Goal: Transaction & Acquisition: Obtain resource

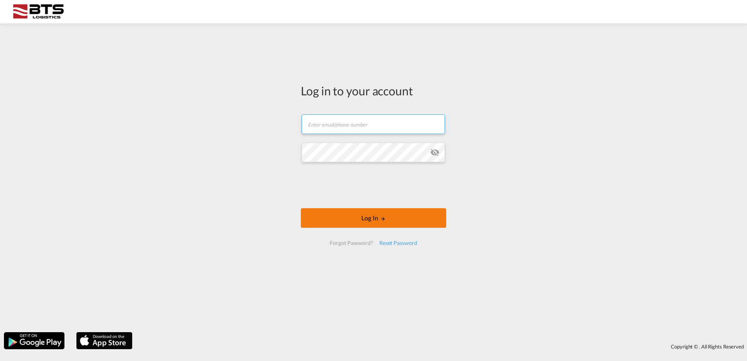
type input "sales.nl@btslogistics.com"
click at [368, 219] on button "Log In" at bounding box center [373, 218] width 145 height 20
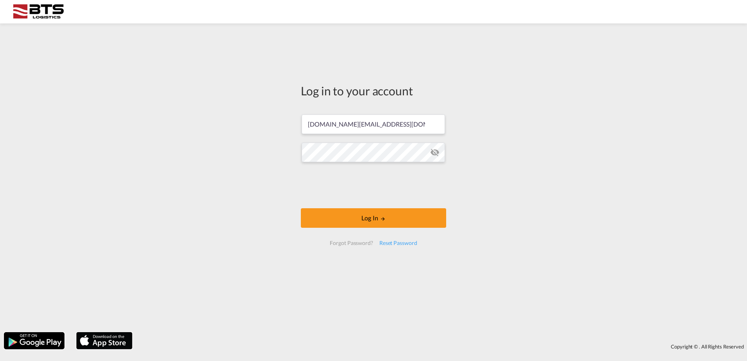
click at [334, 278] on div "Log in to your account sales.nl@btslogistics.com Log In Forgot Password? Reset …" at bounding box center [373, 167] width 157 height 280
click at [372, 212] on button "Log In" at bounding box center [373, 218] width 145 height 20
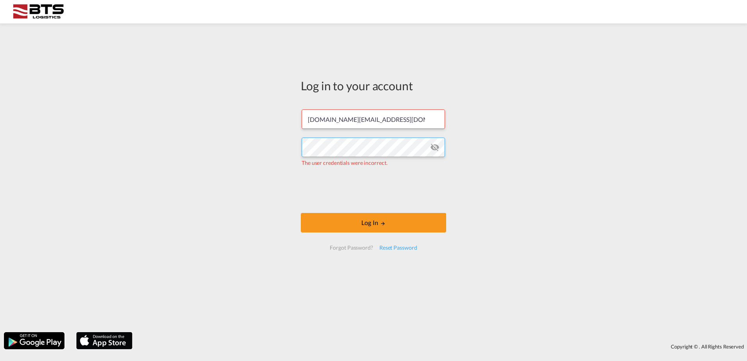
click at [291, 147] on div "Log in to your account sales.nl@btslogistics.com The user credentials were inco…" at bounding box center [373, 177] width 747 height 301
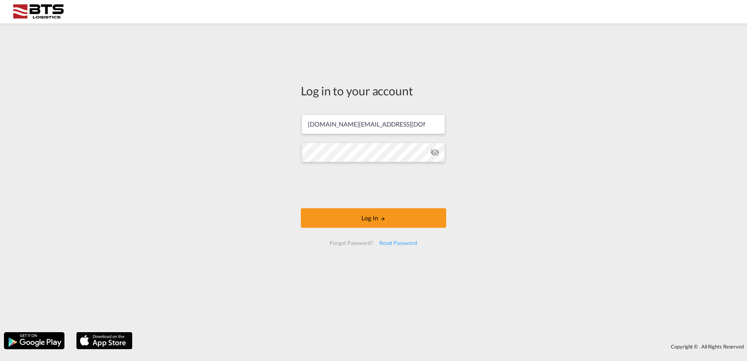
click at [329, 248] on div "Forgot Password?" at bounding box center [351, 243] width 49 height 14
click at [362, 214] on button "Log In" at bounding box center [373, 218] width 145 height 20
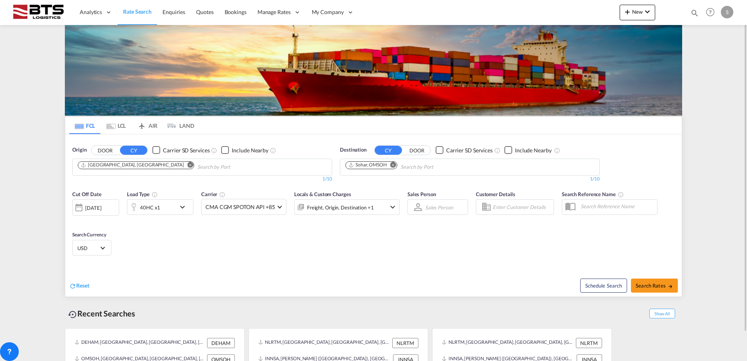
click at [187, 163] on md-icon "Remove" at bounding box center [190, 165] width 6 height 6
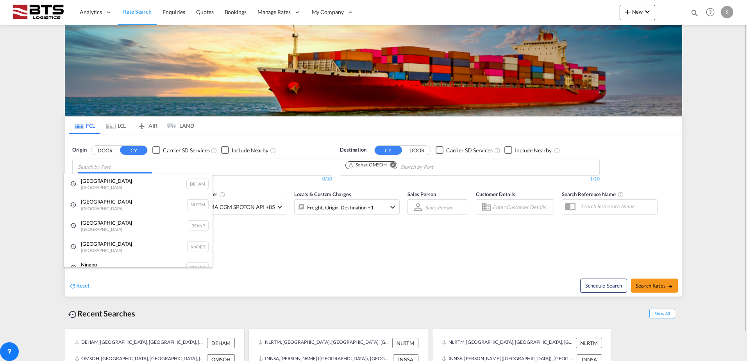
click at [118, 166] on body "Analytics Reports Dashboard Rate Search Enquiries Quotes Bookings" at bounding box center [373, 180] width 747 height 361
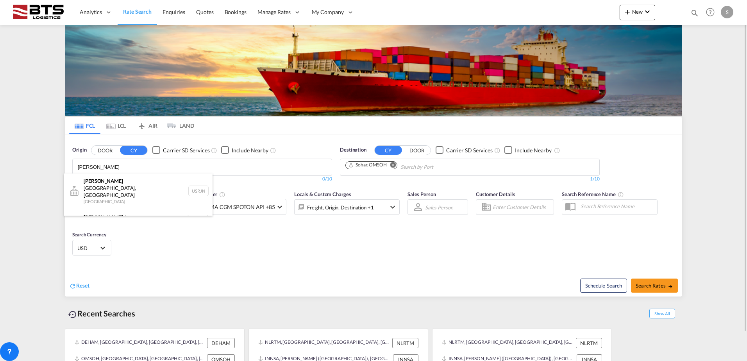
type input "rotter"
click at [99, 209] on div "Rotter dam Netherlands NLRTM" at bounding box center [138, 220] width 148 height 23
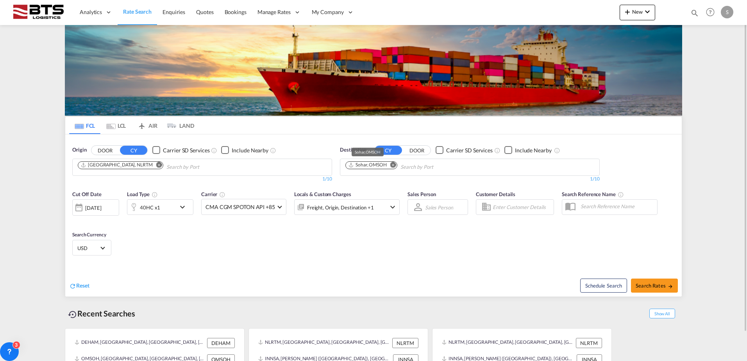
click at [376, 165] on div "Sohar, OMSOH" at bounding box center [367, 165] width 39 height 7
click at [393, 166] on md-icon "Remove" at bounding box center [393, 165] width 6 height 6
click at [366, 166] on body "Analytics Reports Dashboard Rate Search Enquiries Quotes Bookings" at bounding box center [373, 180] width 747 height 361
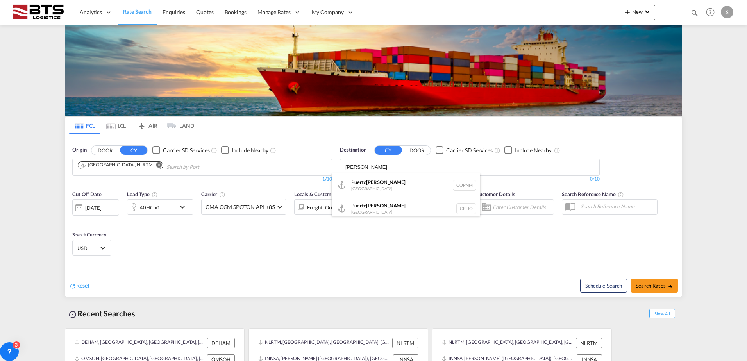
type input "limon"
click at [366, 166] on body "Analytics Reports Dashboard Rate Search Enquiries Quotes Bookings" at bounding box center [373, 180] width 747 height 361
click at [374, 204] on div "Puerto Limon Costa Rica CRLIO" at bounding box center [406, 208] width 148 height 23
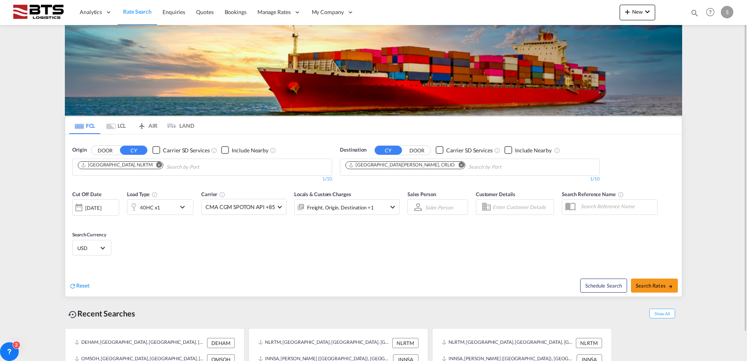
click at [180, 206] on md-icon "icon-chevron-down" at bounding box center [184, 206] width 13 height 9
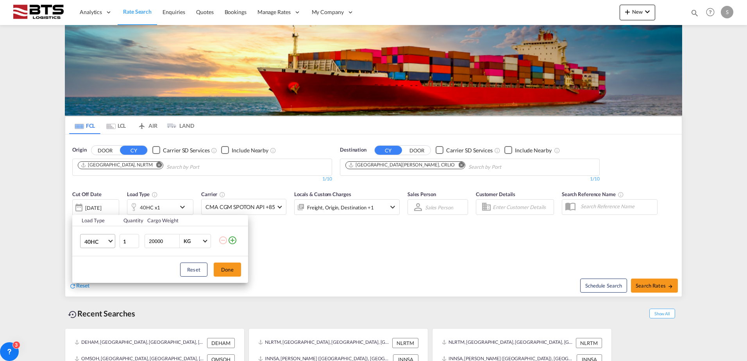
click at [109, 239] on md-select-value "40HC" at bounding box center [99, 240] width 31 height 13
click at [97, 205] on div "20GP" at bounding box center [91, 204] width 14 height 8
click at [221, 271] on button "Done" at bounding box center [227, 269] width 27 height 14
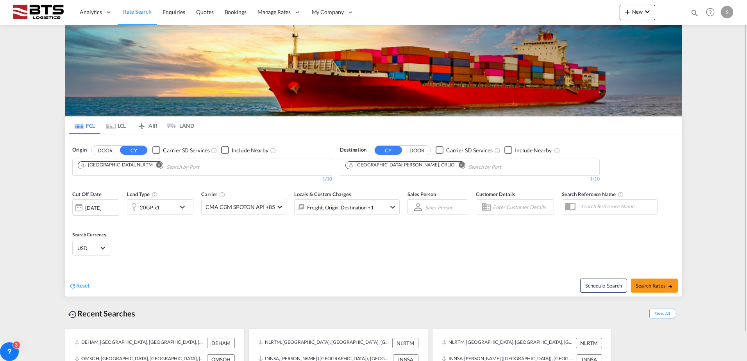
click at [100, 210] on div "25 Aug 2025" at bounding box center [93, 207] width 16 height 7
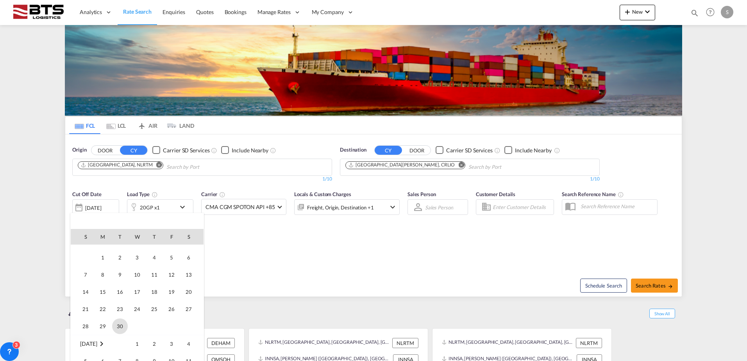
scroll to position [428, 0]
click at [98, 258] on span "1" at bounding box center [103, 257] width 16 height 16
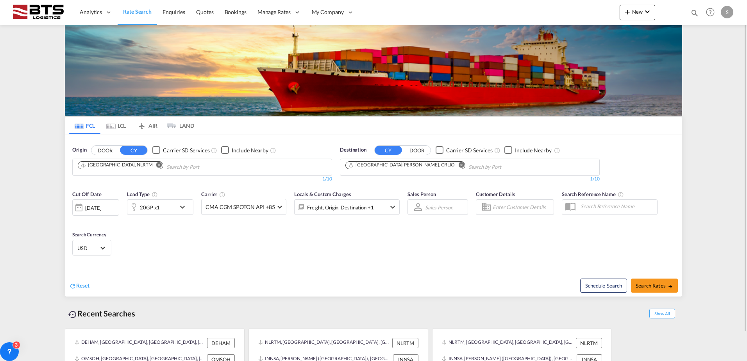
click at [254, 249] on div "Cut Off Date 01 Sep 2025 01/09/2025 Load Type 20GP x1 Carrier CMA CGM SPOTON AP…" at bounding box center [373, 224] width 616 height 76
click at [641, 283] on span "Search Rates" at bounding box center [653, 285] width 37 height 6
type input "NLRTM to CRLIO / 1 Sep 2025"
